Goal: Information Seeking & Learning: Learn about a topic

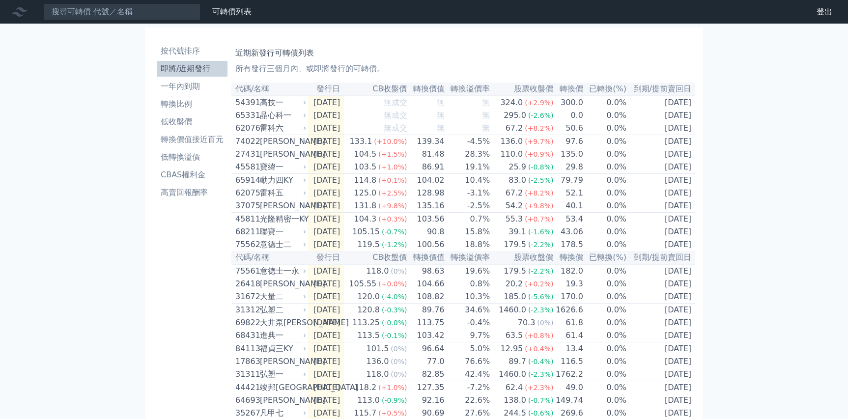
click at [190, 68] on li "即將/近期發行" at bounding box center [192, 69] width 71 height 12
click at [201, 178] on li "CBAS權利金" at bounding box center [192, 175] width 71 height 12
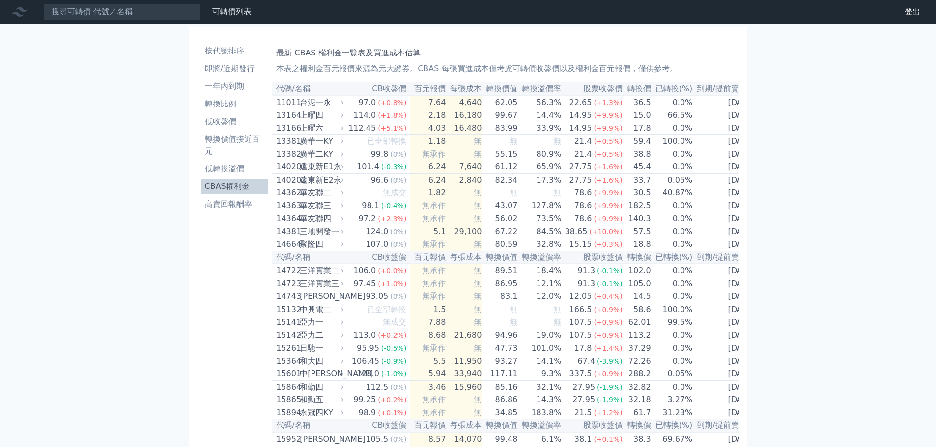
click at [432, 88] on th "百元報價" at bounding box center [428, 89] width 36 height 13
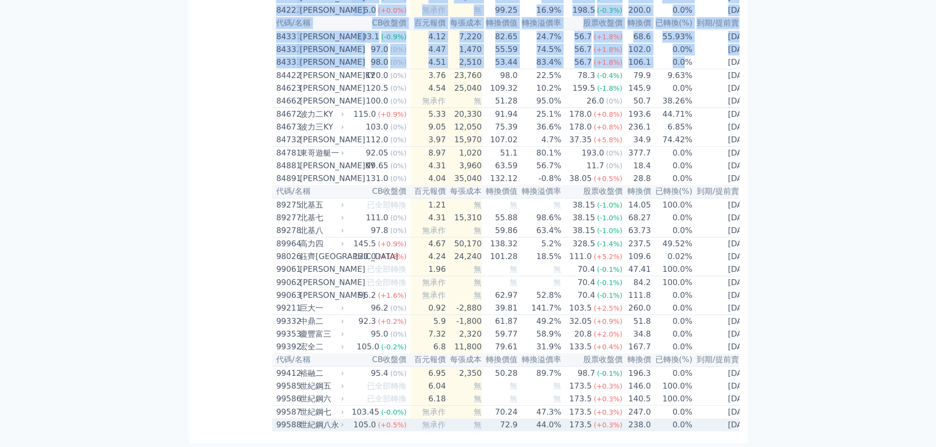
scroll to position [0, 3]
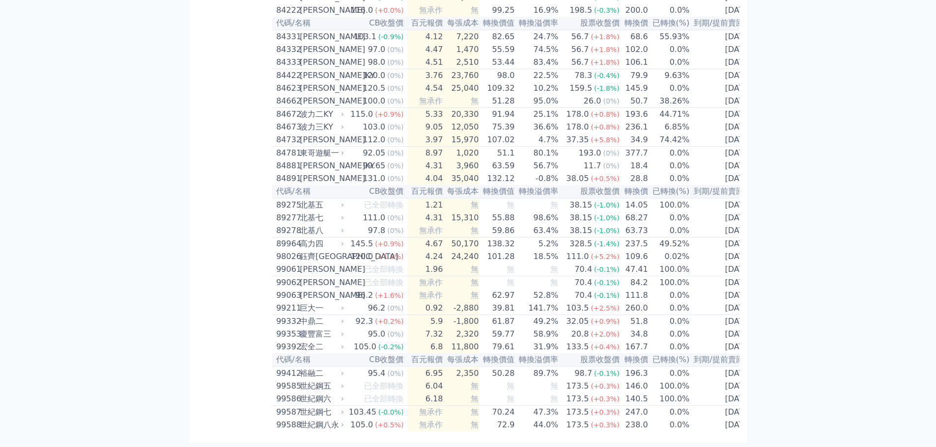
drag, startPoint x: 278, startPoint y: 88, endPoint x: 765, endPoint y: 417, distance: 587.3
copy table
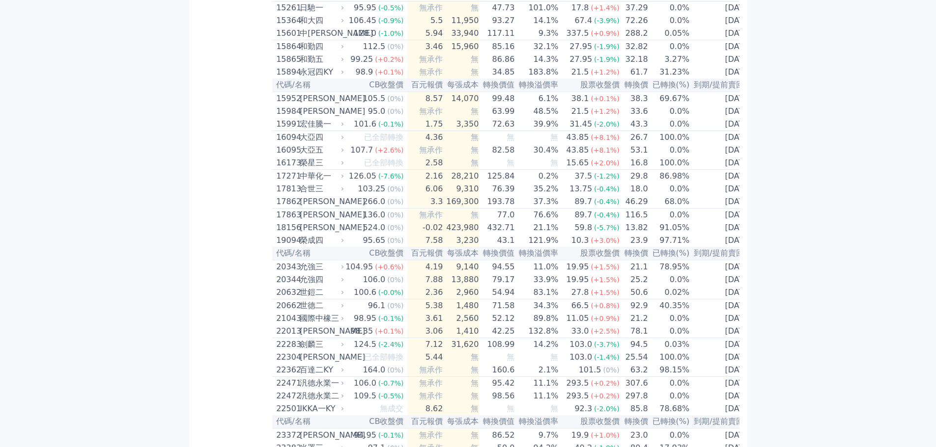
scroll to position [0, 0]
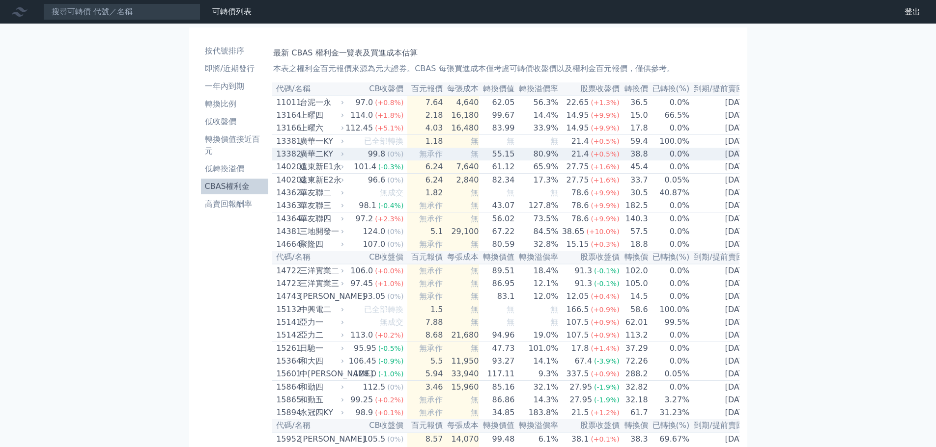
drag, startPoint x: 470, startPoint y: 156, endPoint x: 458, endPoint y: 115, distance: 43.0
click at [471, 156] on span "無" at bounding box center [475, 153] width 8 height 9
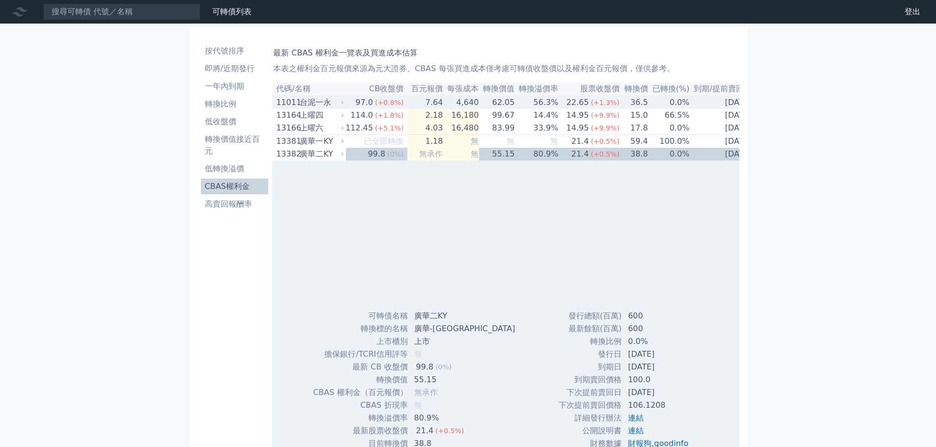
drag, startPoint x: 484, startPoint y: 112, endPoint x: 491, endPoint y: 116, distance: 7.5
click at [485, 112] on td "99.67" at bounding box center [497, 115] width 36 height 13
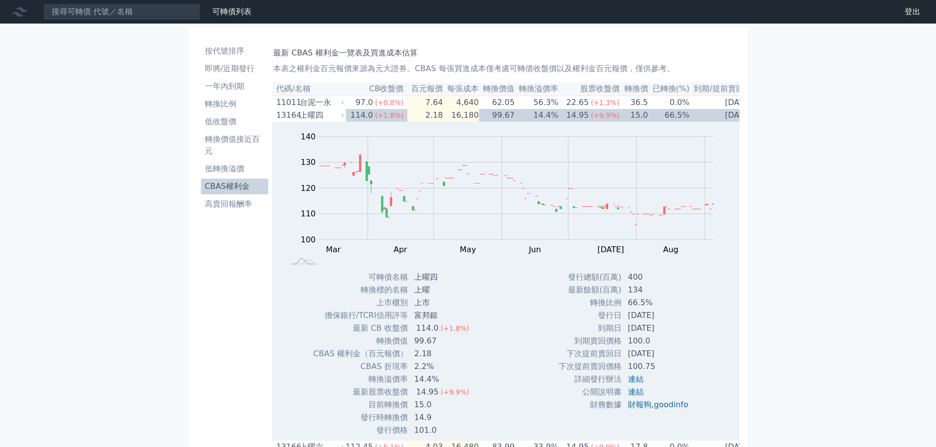
click at [496, 89] on th "轉換價值" at bounding box center [497, 89] width 36 height 13
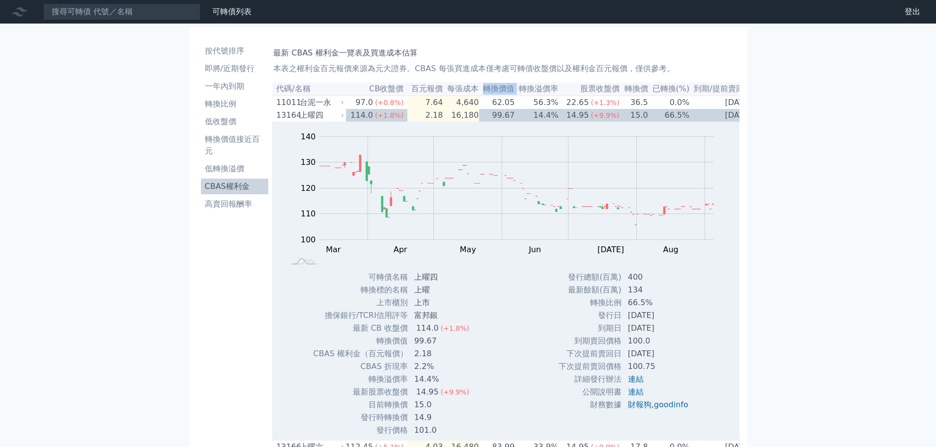
click at [496, 89] on th "轉換價值" at bounding box center [497, 89] width 36 height 13
click at [228, 184] on li "CBAS權利金" at bounding box center [235, 187] width 68 height 12
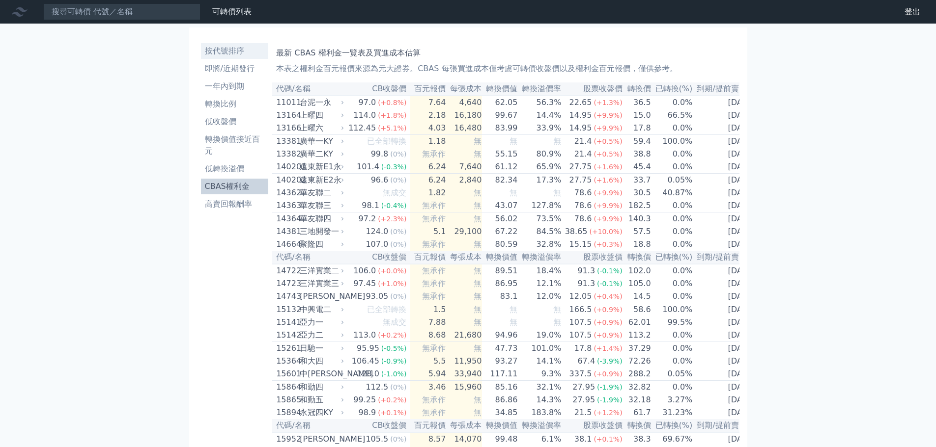
click at [231, 55] on li "按代號排序" at bounding box center [235, 51] width 68 height 12
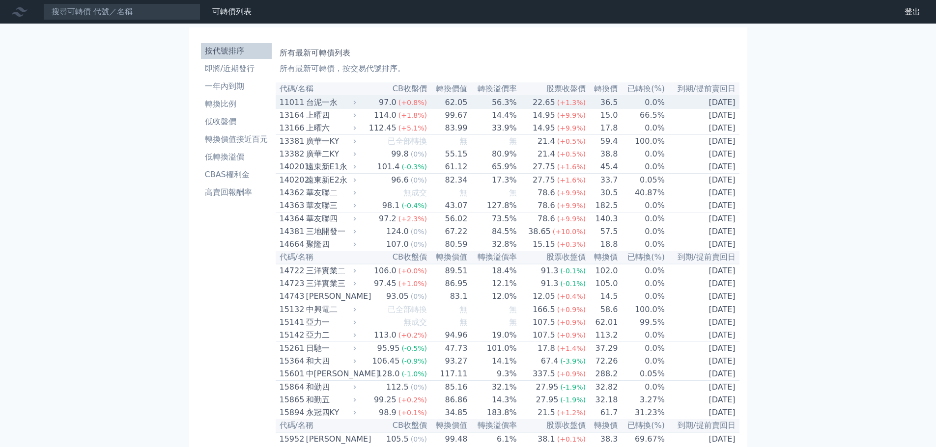
click at [358, 105] on icon at bounding box center [354, 102] width 6 height 6
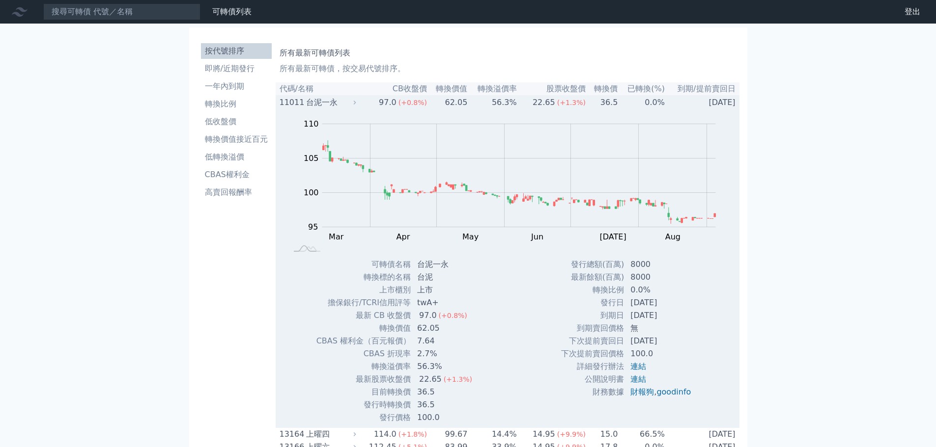
click at [356, 105] on icon at bounding box center [355, 103] width 2 height 4
